Goal: Task Accomplishment & Management: Complete application form

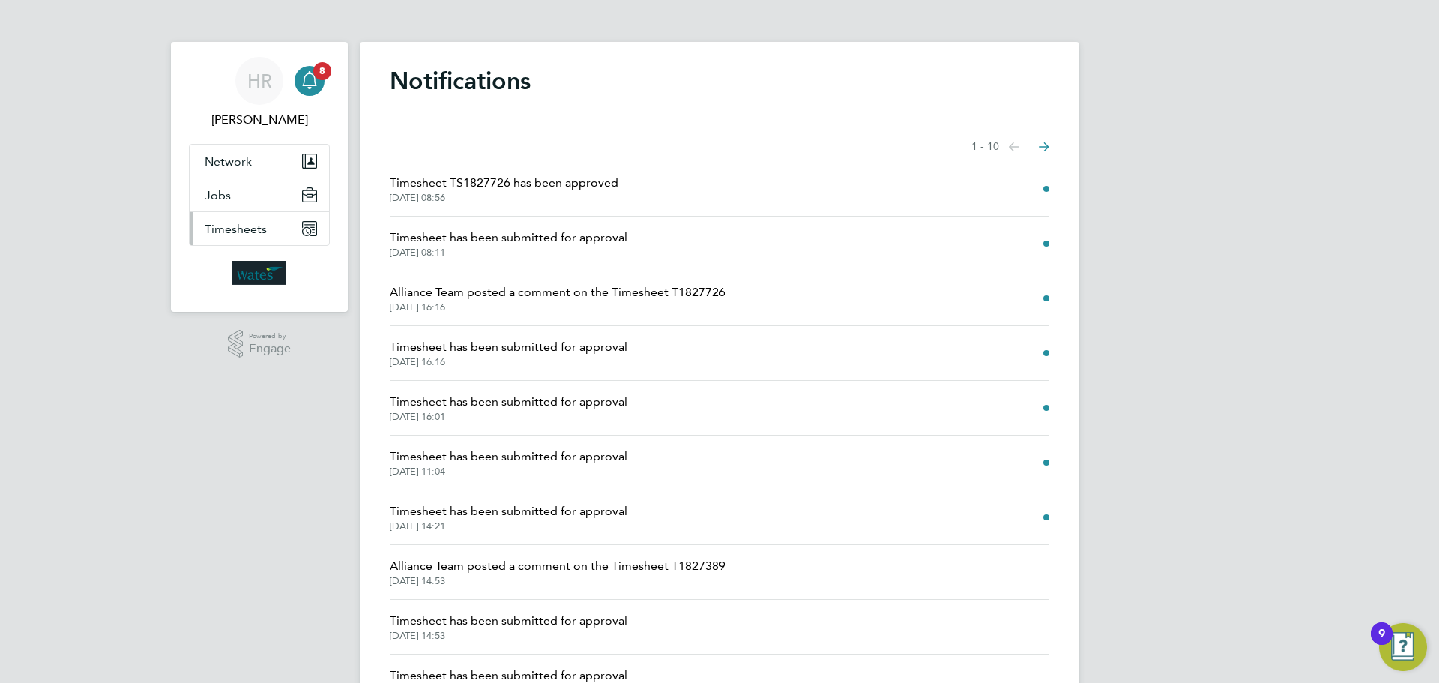
click at [293, 230] on button "Timesheets" at bounding box center [259, 228] width 139 height 33
click at [273, 226] on button "Timesheets" at bounding box center [259, 228] width 139 height 33
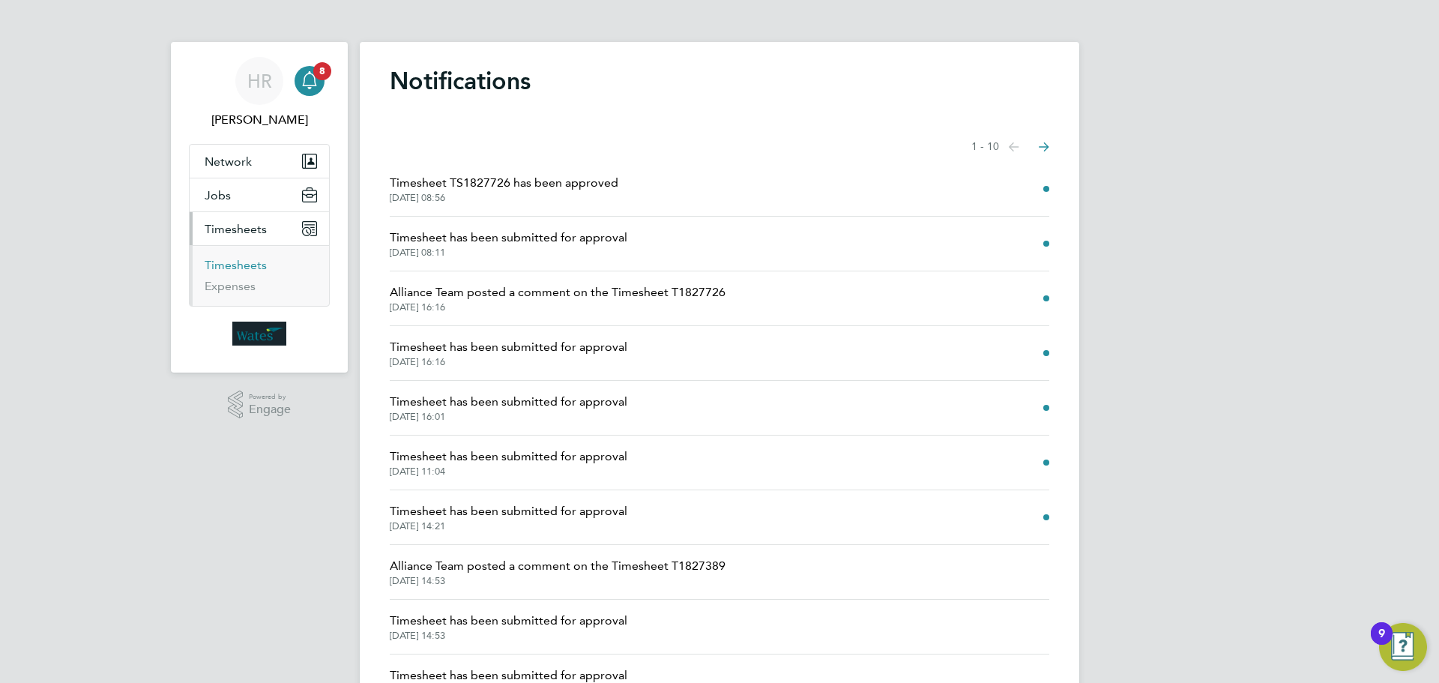
click at [227, 263] on link "Timesheets" at bounding box center [236, 265] width 62 height 14
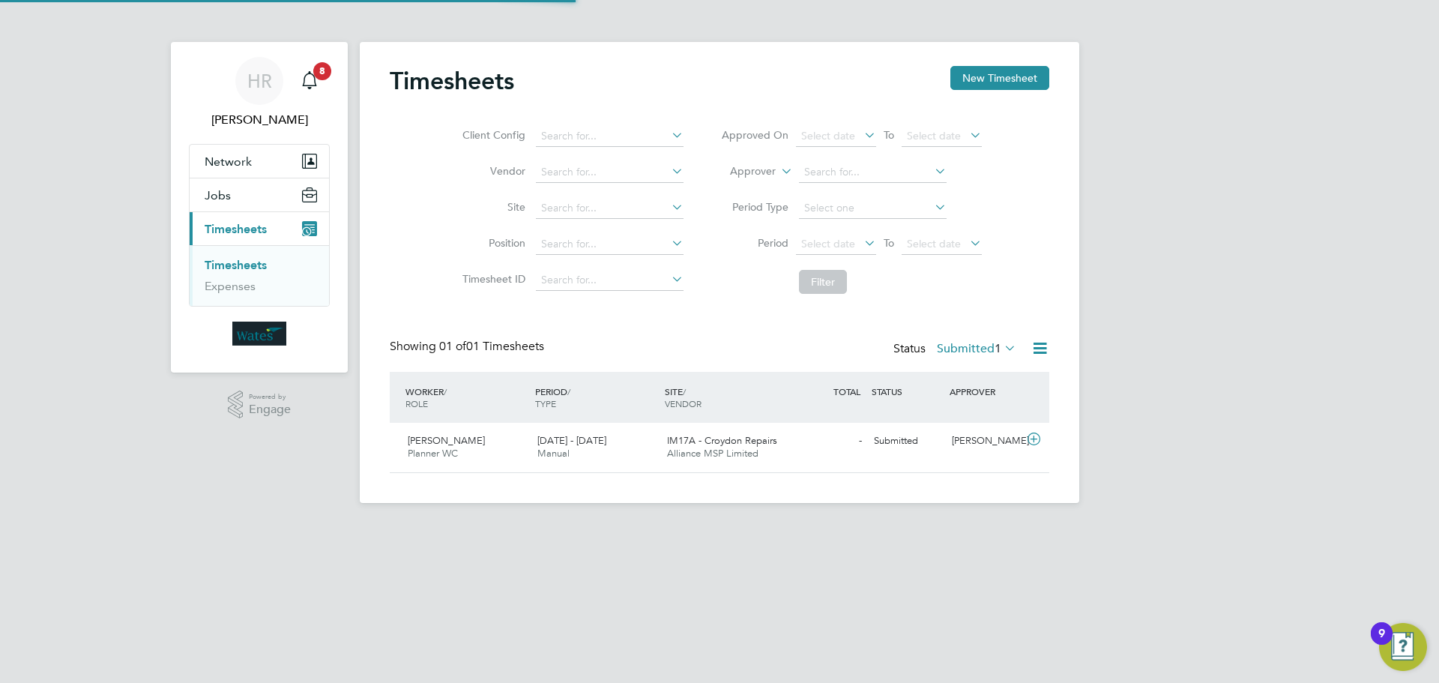
scroll to position [38, 130]
click at [963, 447] on div "[PERSON_NAME]" at bounding box center [985, 441] width 78 height 25
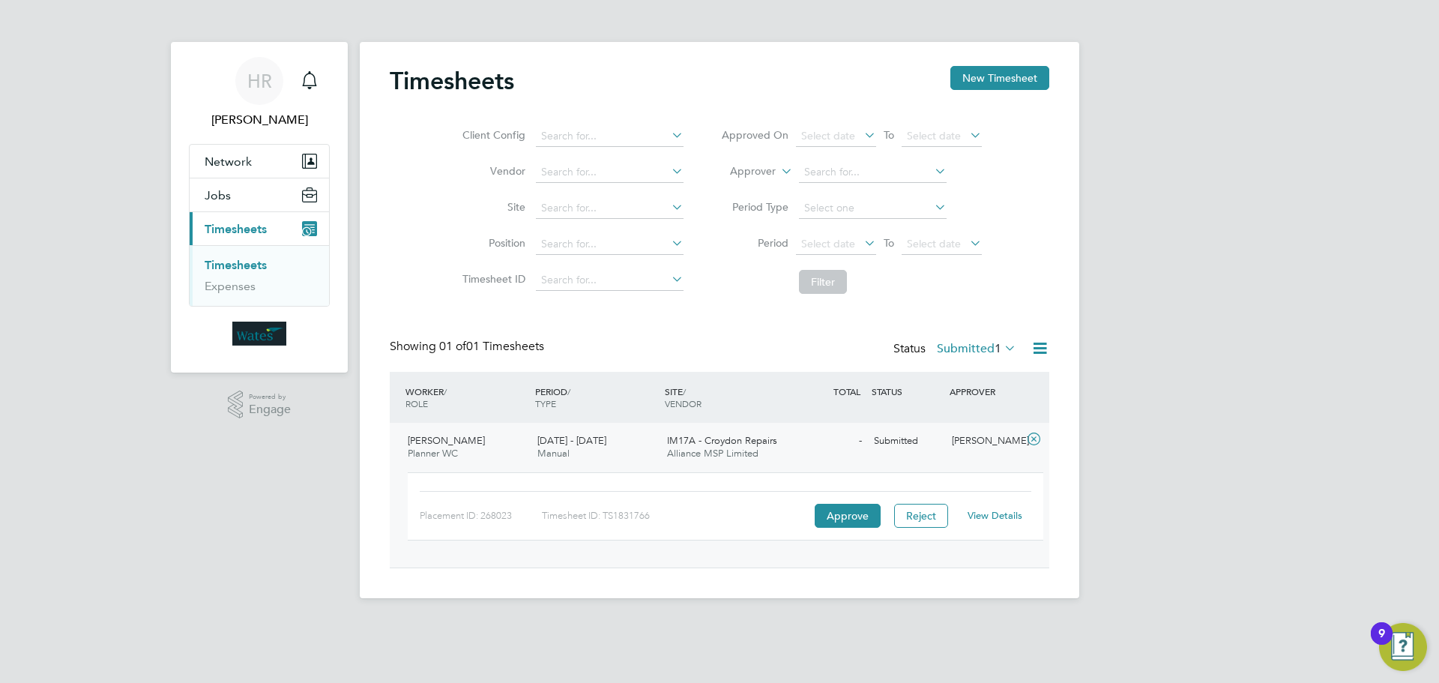
click at [821, 429] on div "- Submitted" at bounding box center [829, 441] width 78 height 25
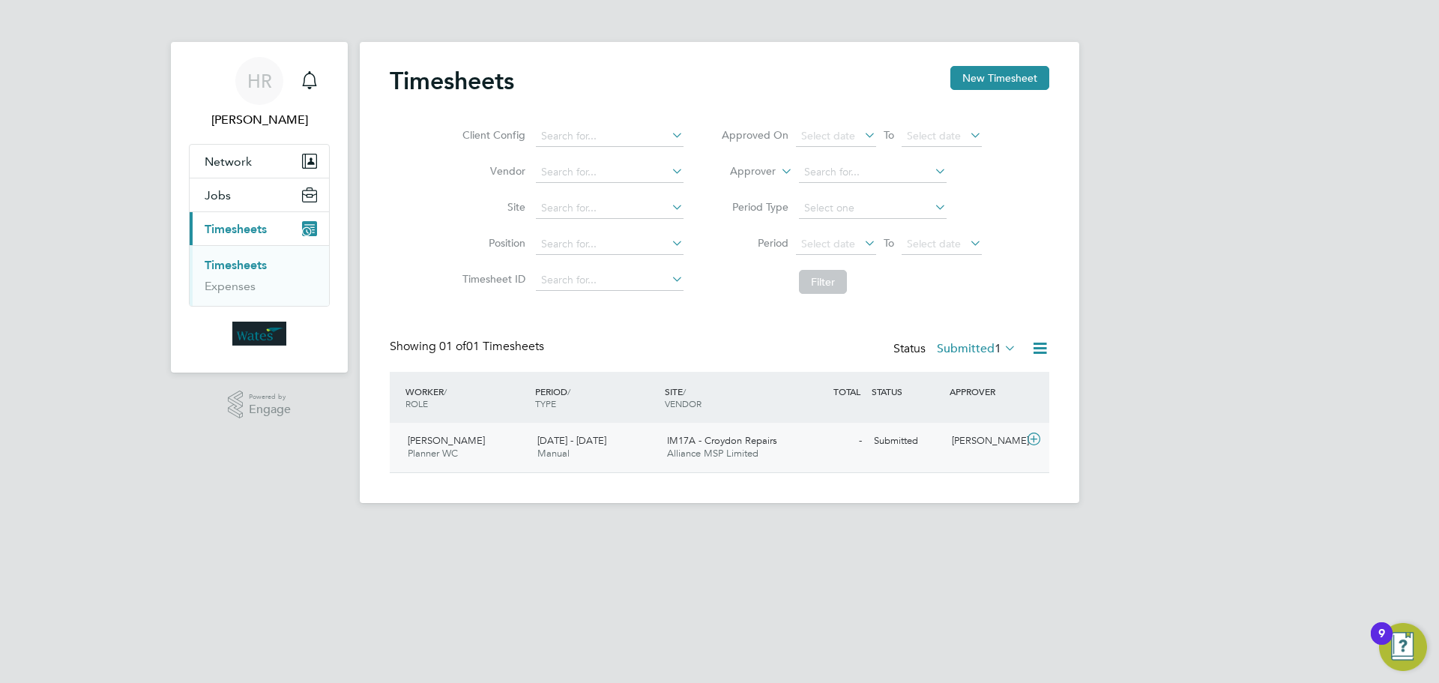
click at [745, 434] on div "IM17A - Croydon Repairs Alliance MSP Limited" at bounding box center [726, 447] width 130 height 37
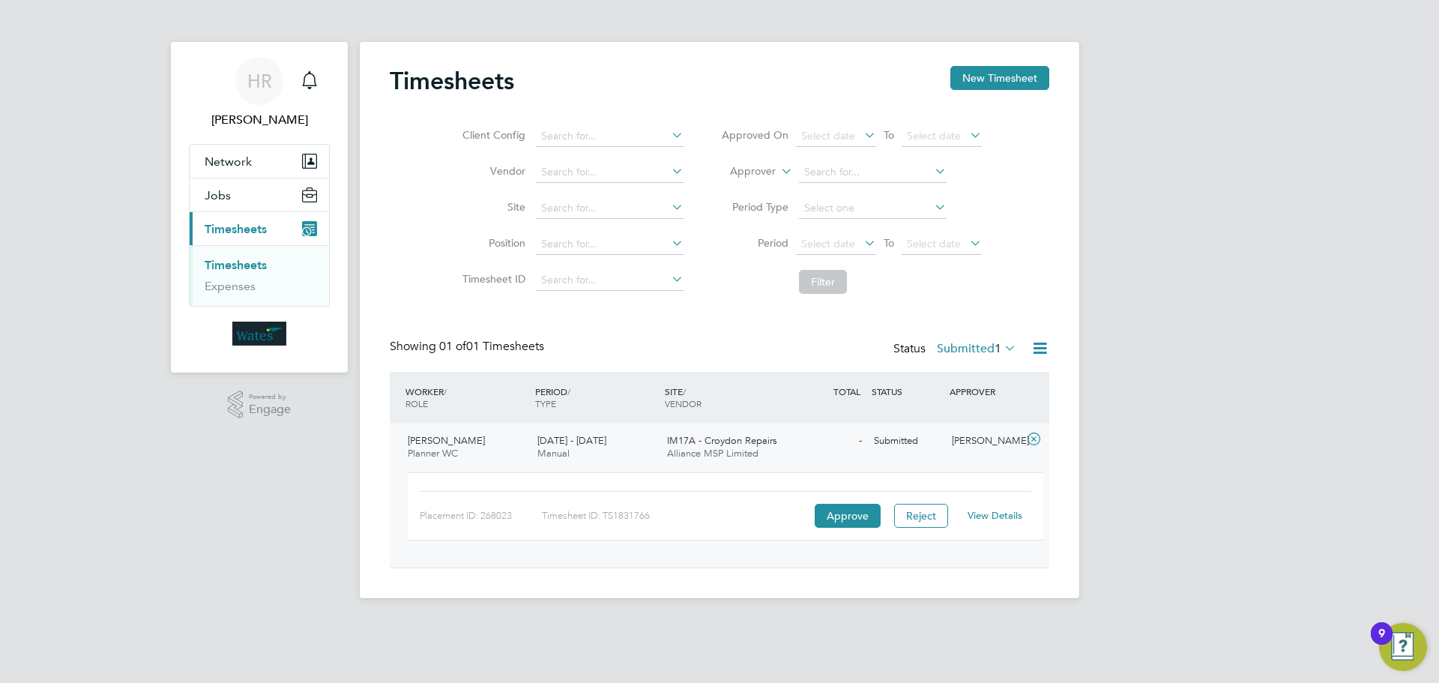
click at [976, 513] on link "View Details" at bounding box center [994, 515] width 55 height 13
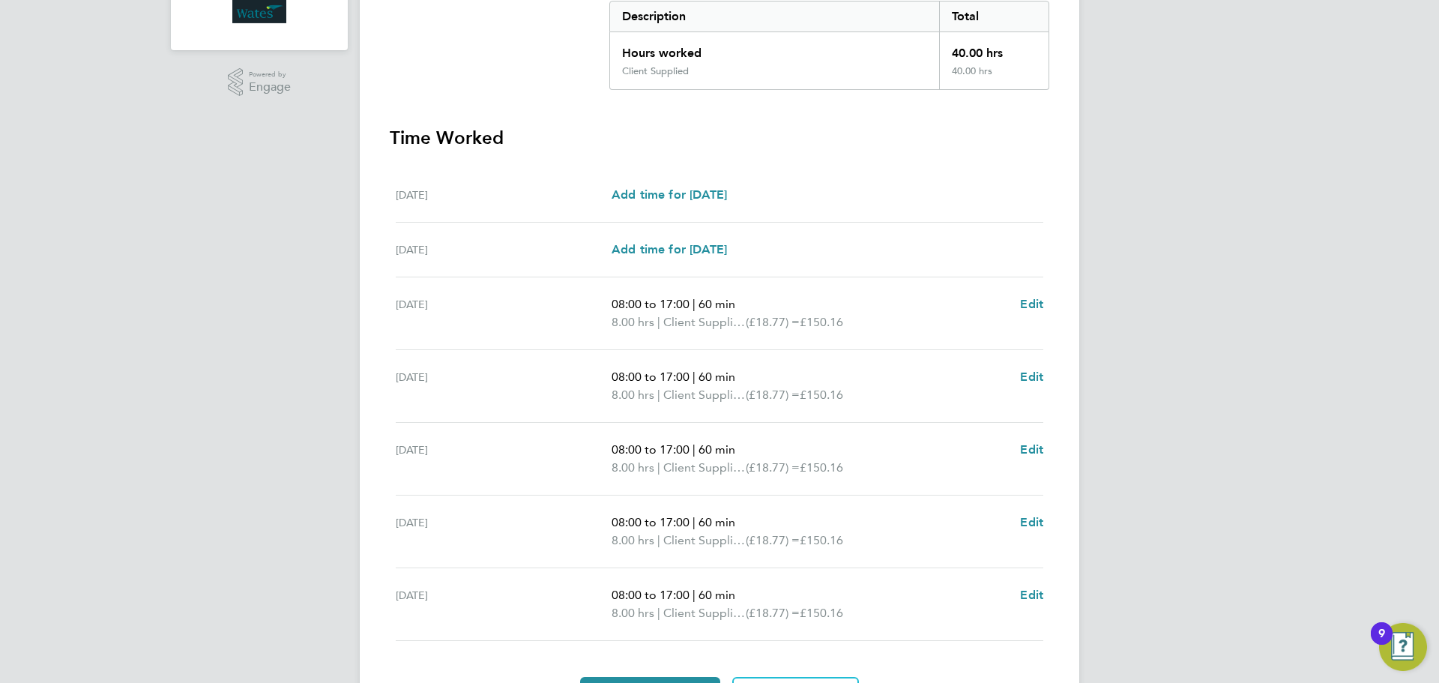
scroll to position [412, 0]
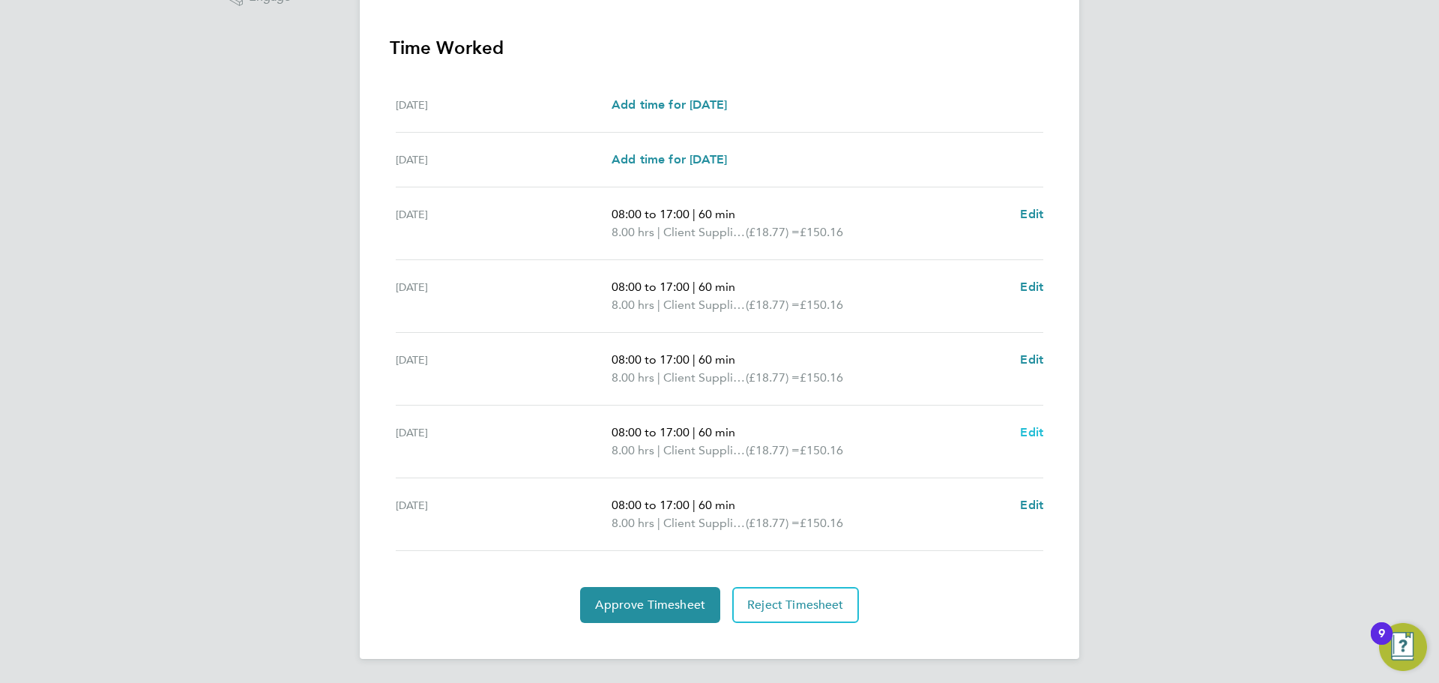
click at [1034, 430] on span "Edit" at bounding box center [1031, 432] width 23 height 14
select select "60"
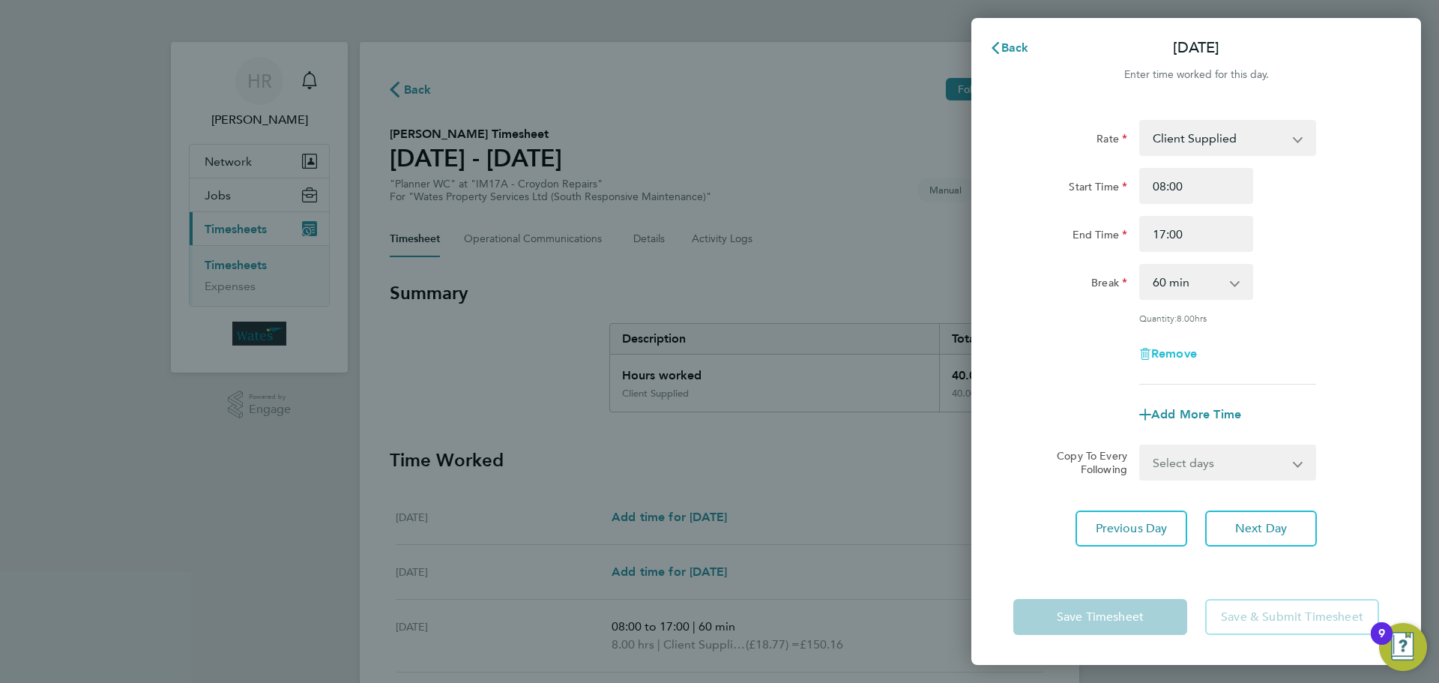
click at [1166, 348] on span "Remove" at bounding box center [1174, 353] width 46 height 14
select select "null"
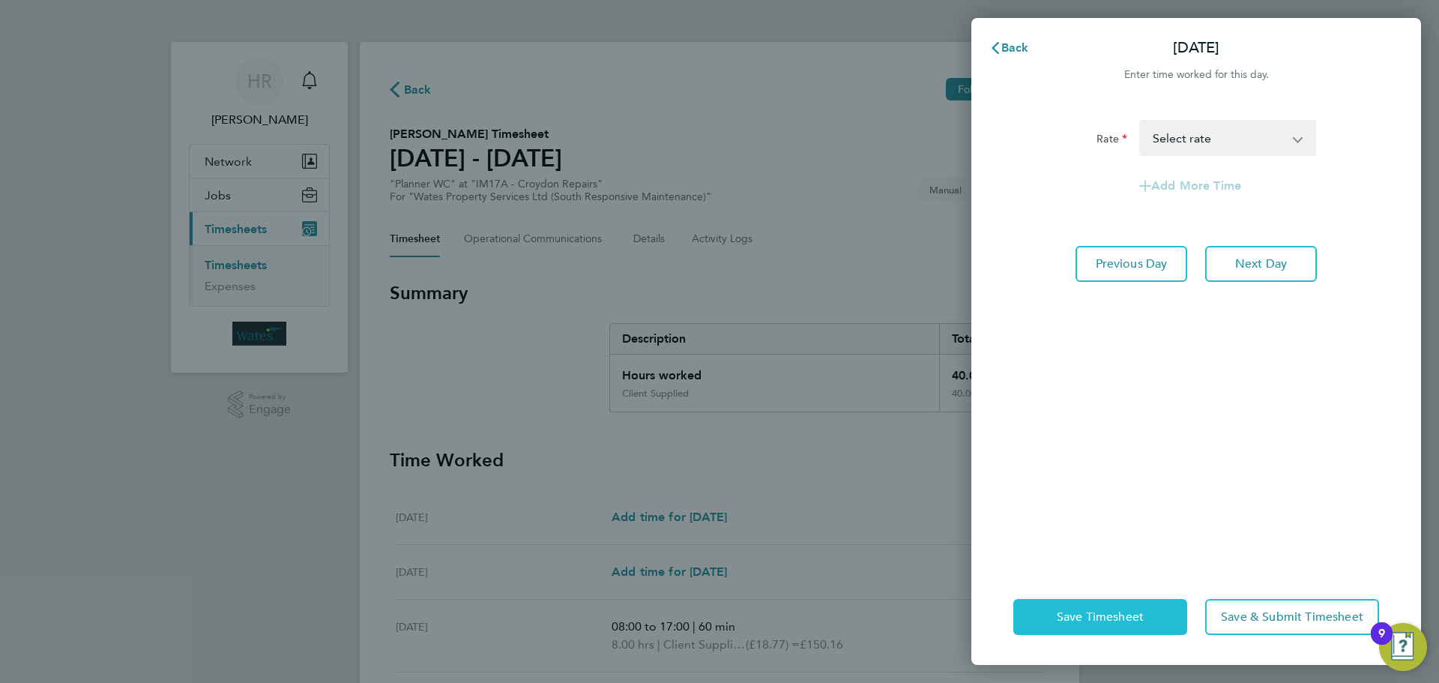
click at [1108, 612] on span "Save Timesheet" at bounding box center [1100, 616] width 87 height 15
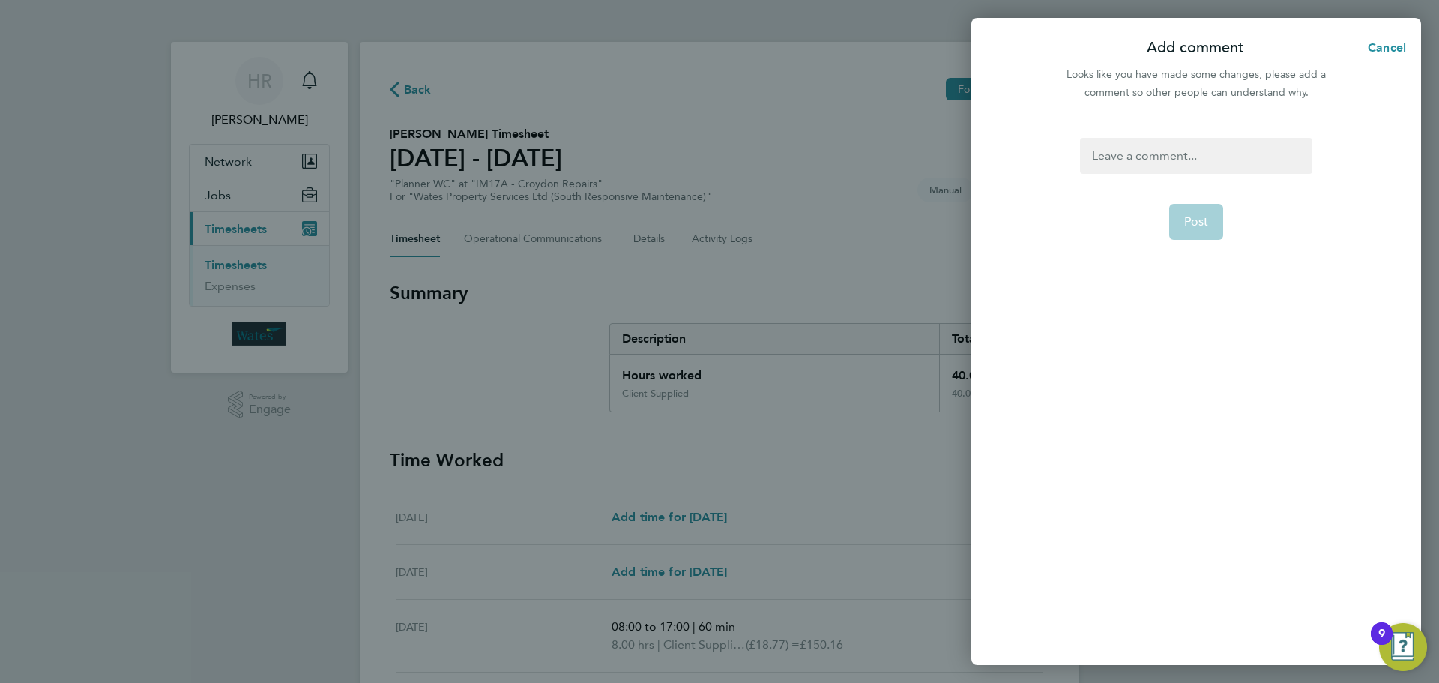
click at [1120, 165] on div at bounding box center [1196, 156] width 232 height 36
click at [1192, 207] on button "Post" at bounding box center [1196, 222] width 55 height 36
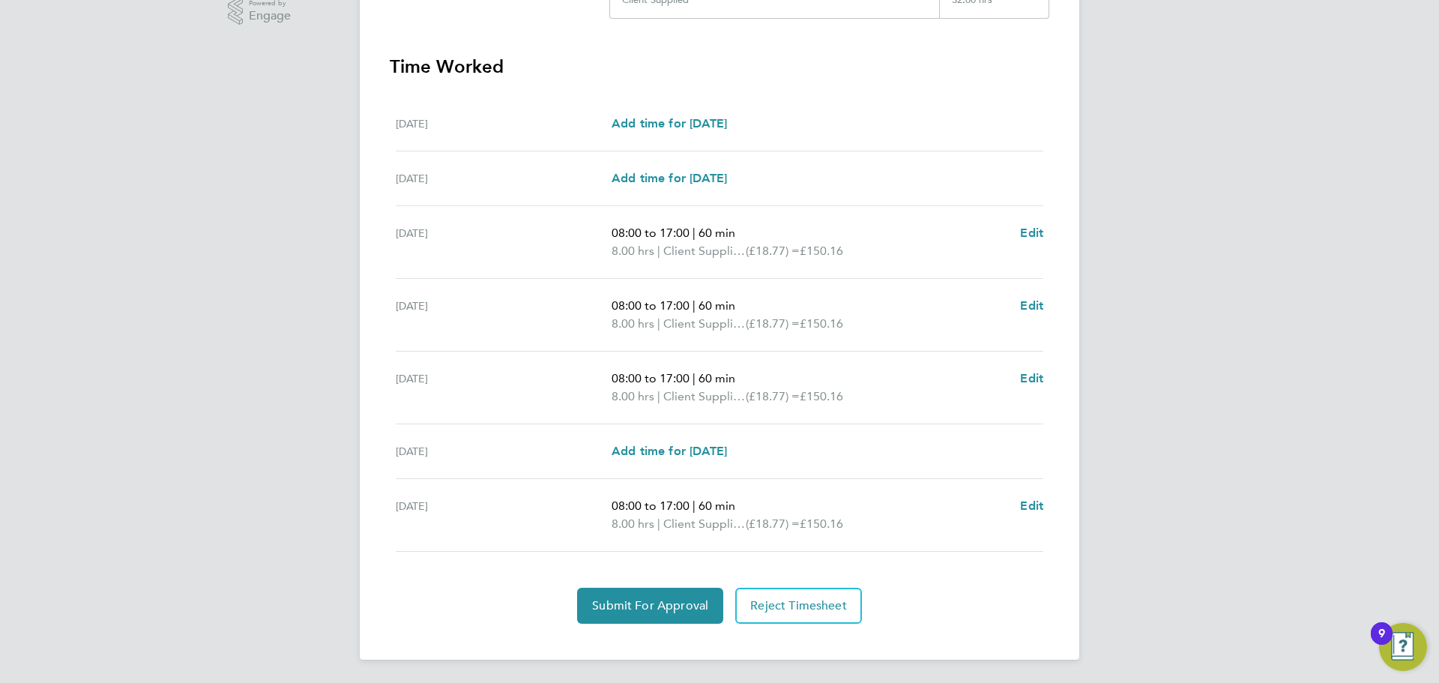
scroll to position [394, 0]
click at [637, 611] on span "Submit For Approval" at bounding box center [650, 604] width 116 height 15
click at [699, 611] on span "Approve Timesheet" at bounding box center [650, 604] width 110 height 15
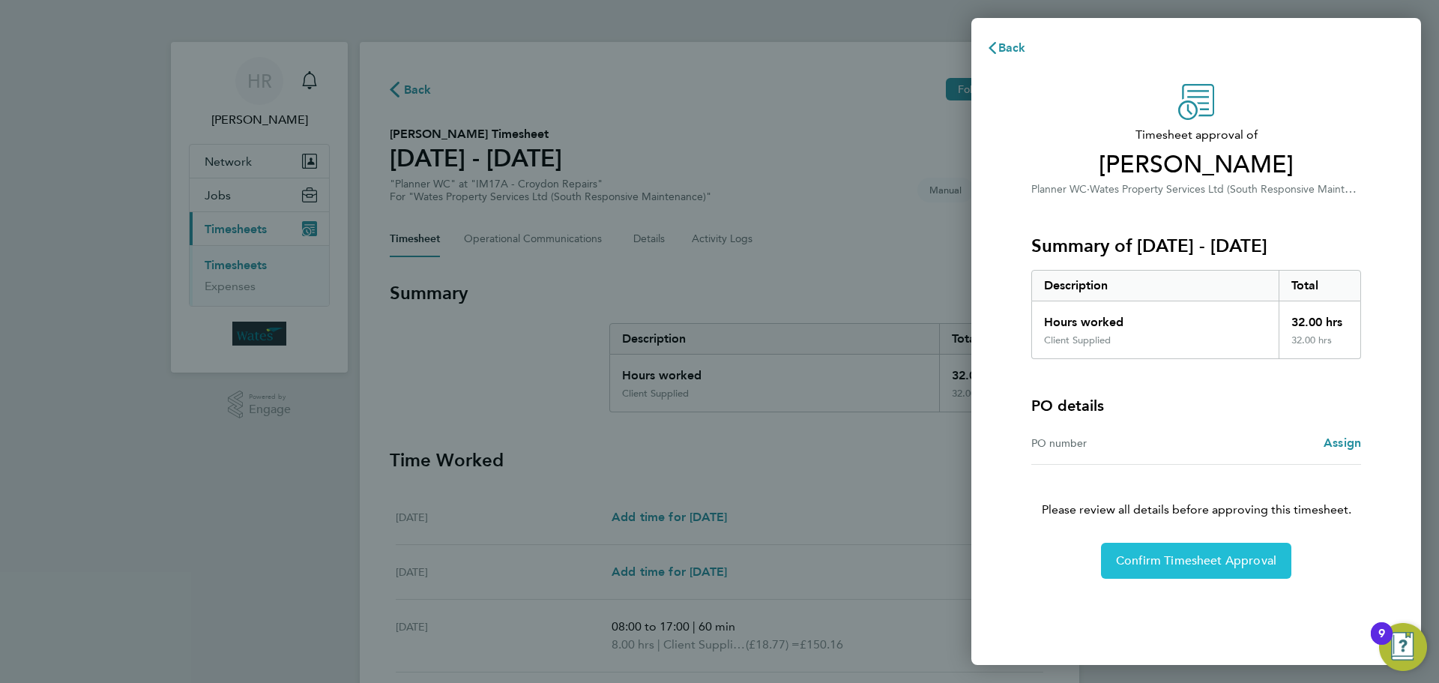
click at [1152, 569] on button "Confirm Timesheet Approval" at bounding box center [1196, 561] width 190 height 36
